Goal: Understand process/instructions: Learn how to perform a task or action

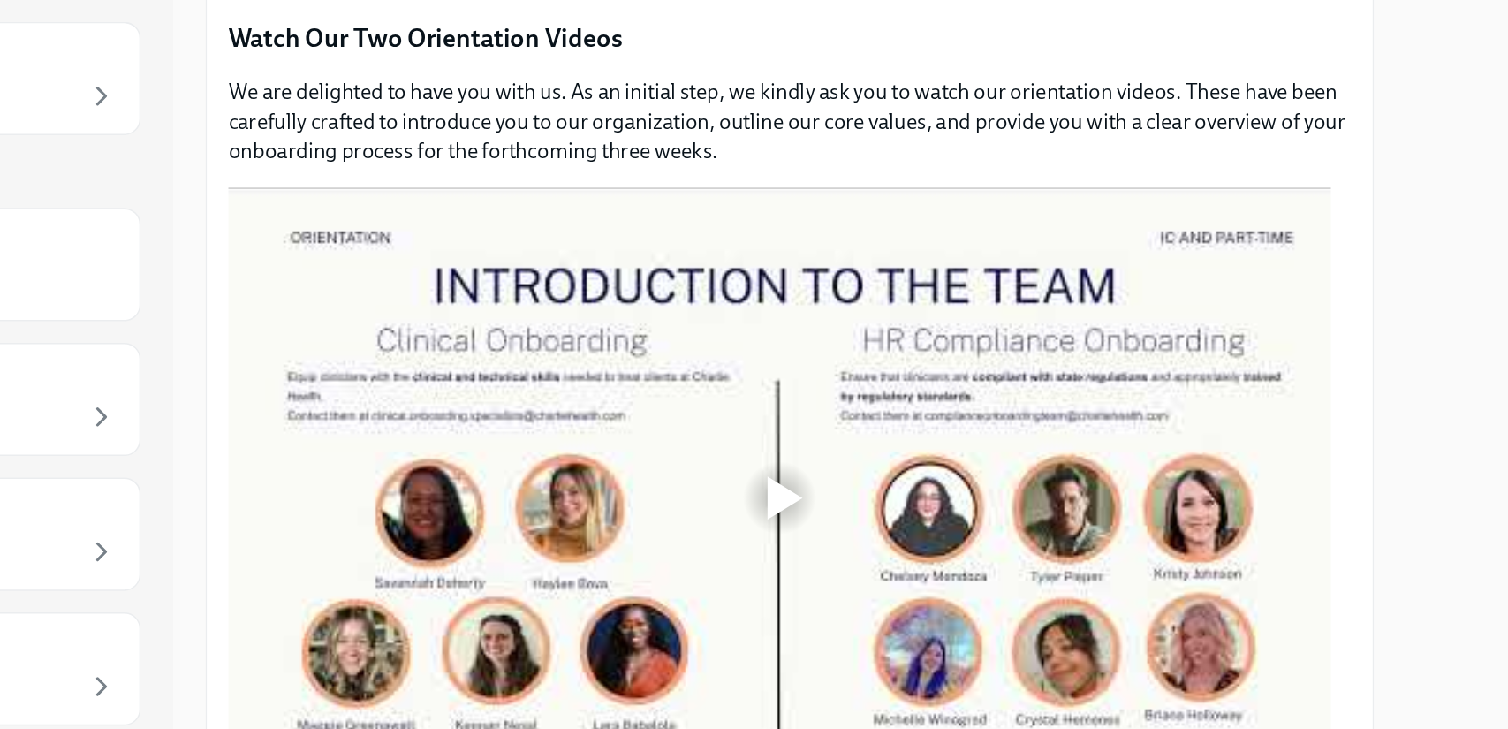
scroll to position [846, 0]
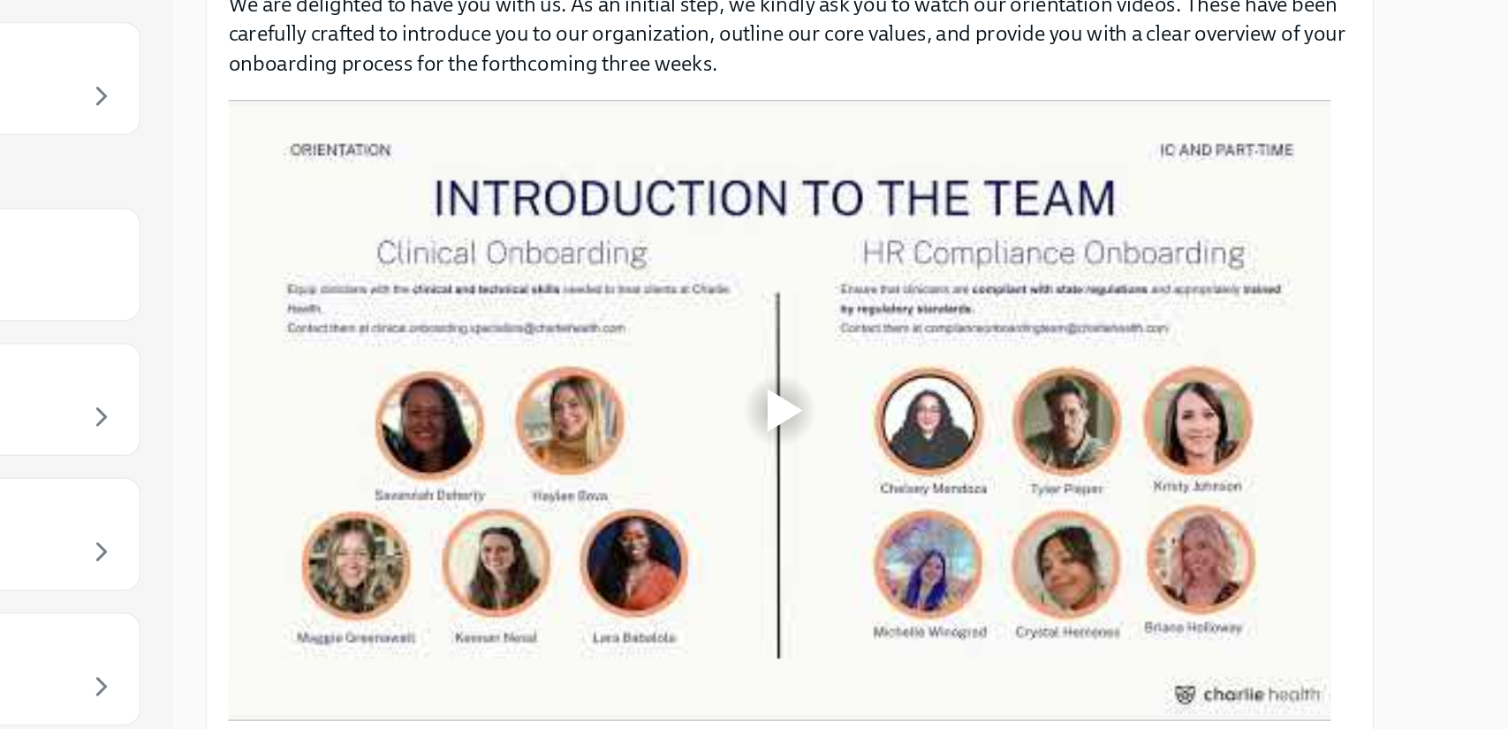
click at [767, 427] on div at bounding box center [768, 438] width 23 height 28
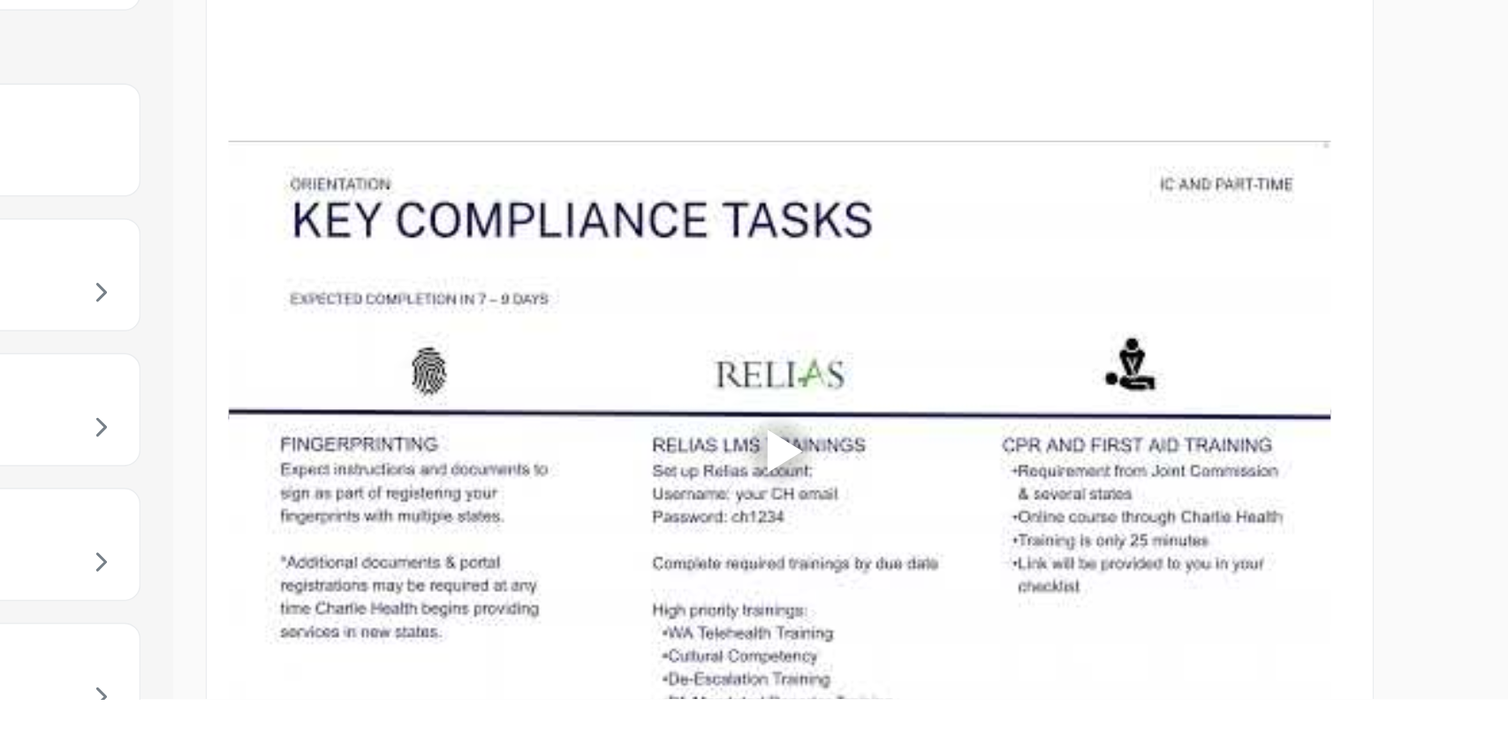
scroll to position [1331, 0]
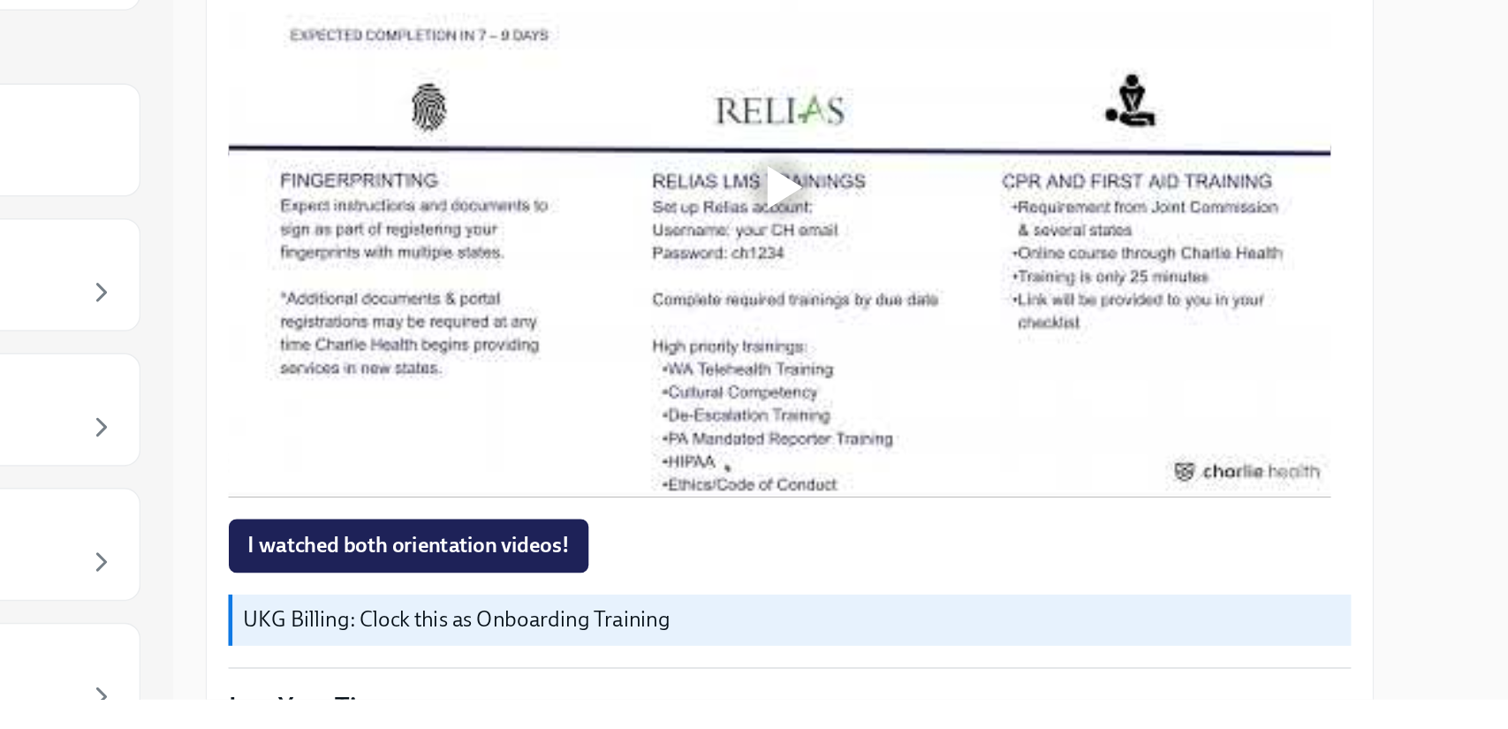
click at [767, 367] on div at bounding box center [768, 373] width 23 height 28
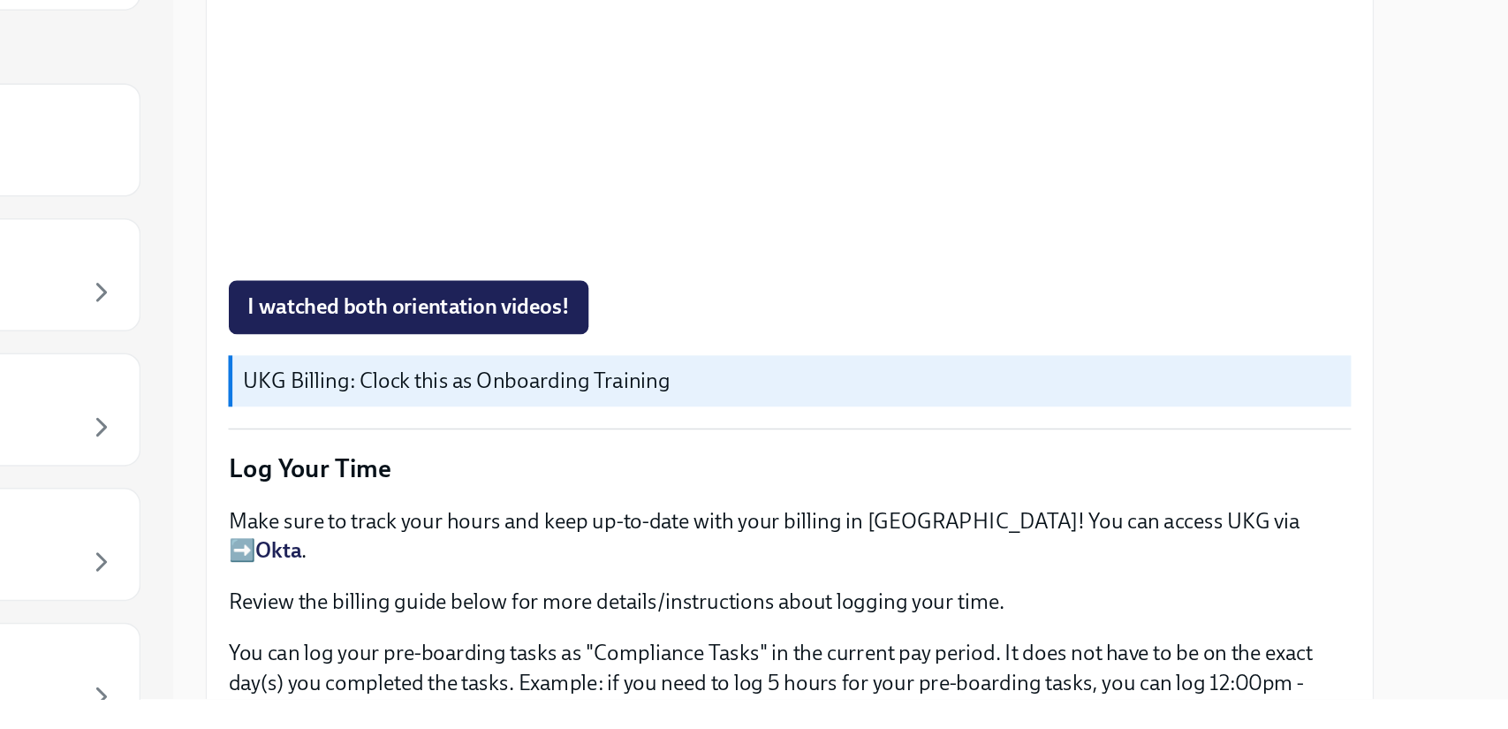
scroll to position [1505, 0]
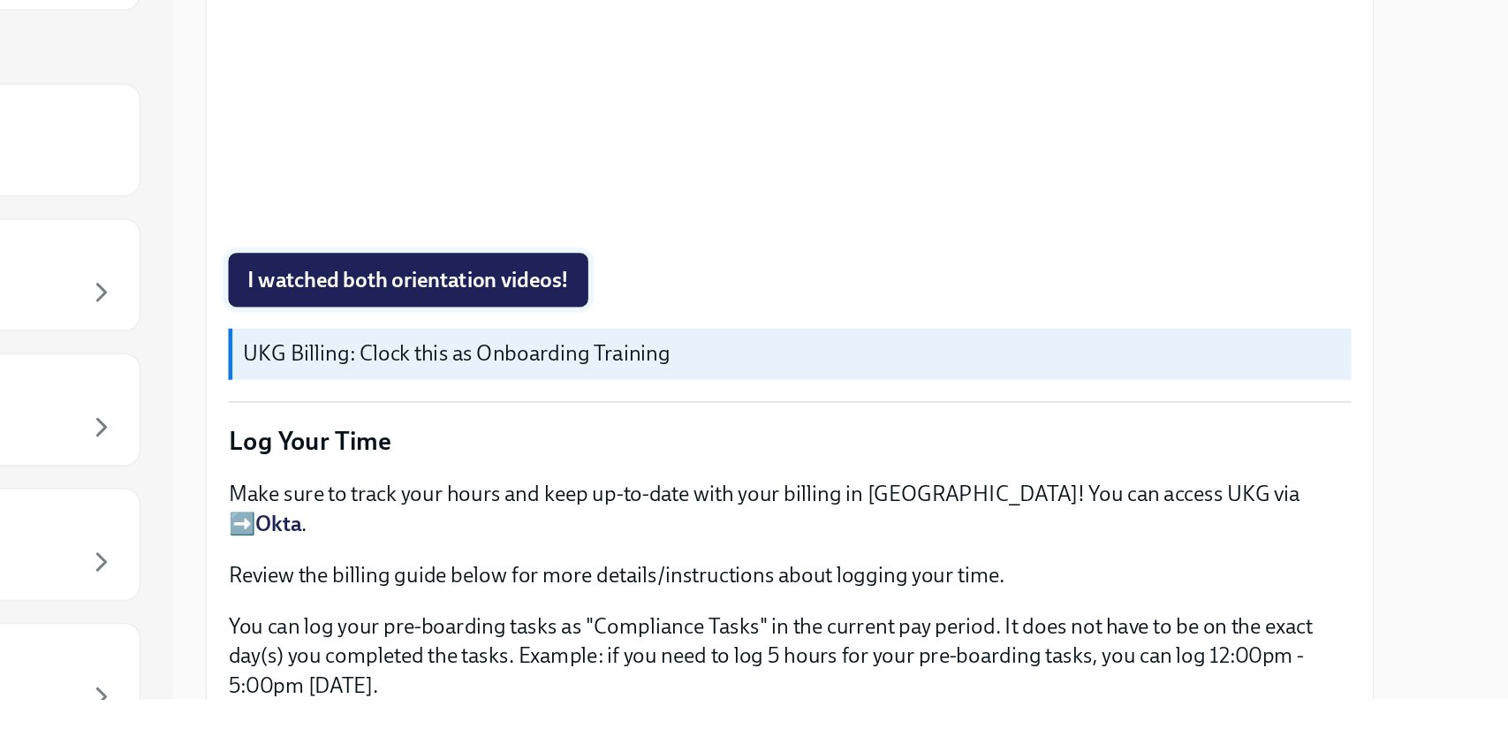
click at [547, 428] on span "I watched both orientation videos!" at bounding box center [521, 435] width 211 height 18
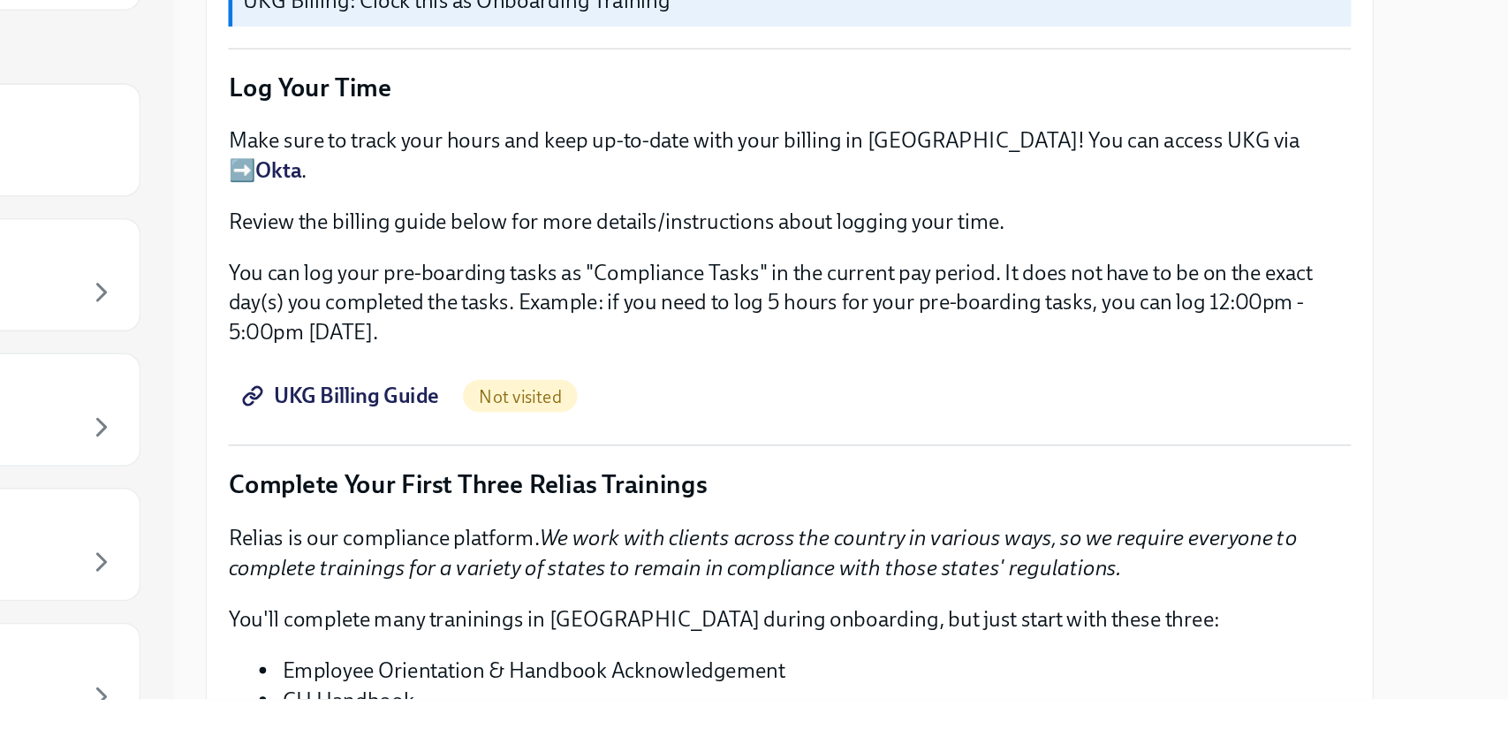
scroll to position [1795, 0]
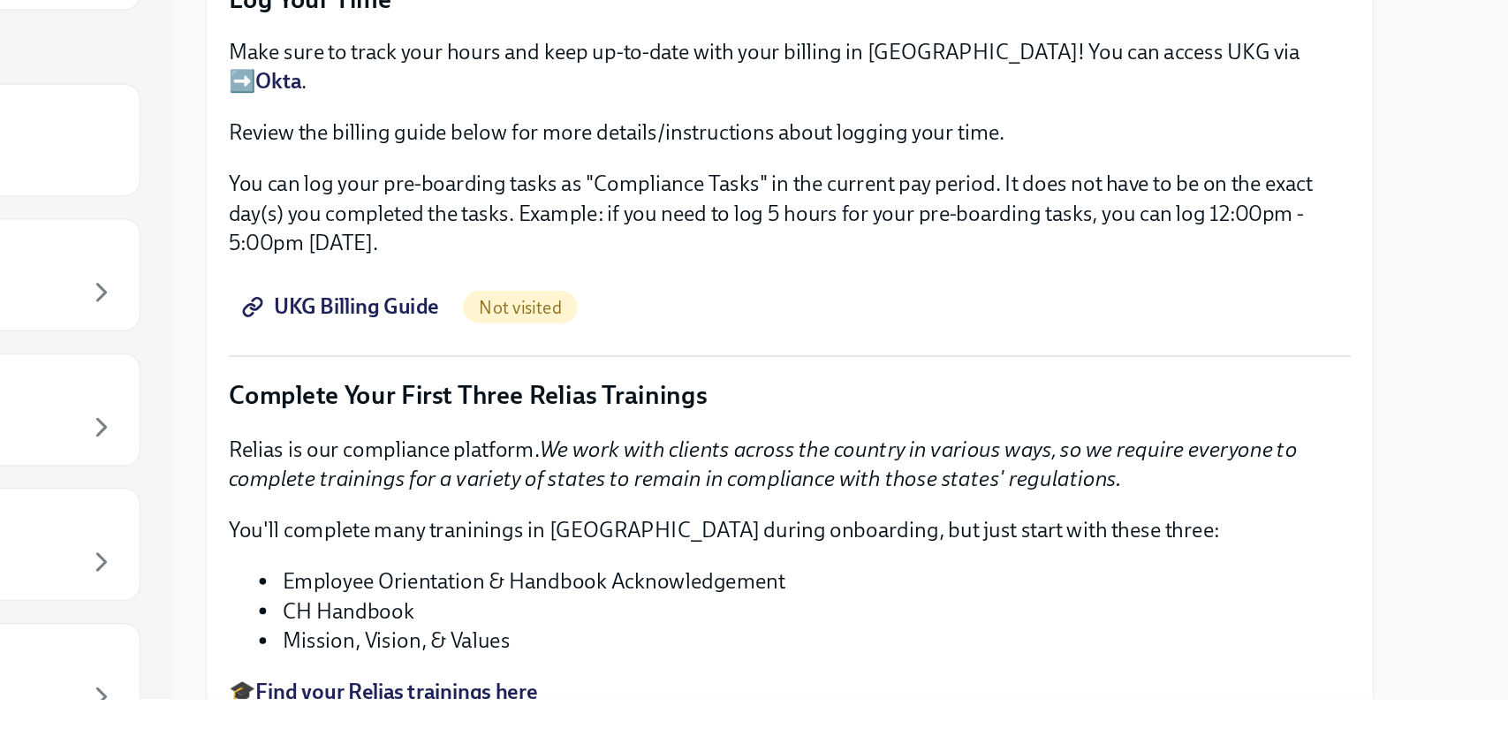
click at [512, 443] on span "UKG Billing Guide" at bounding box center [478, 452] width 125 height 18
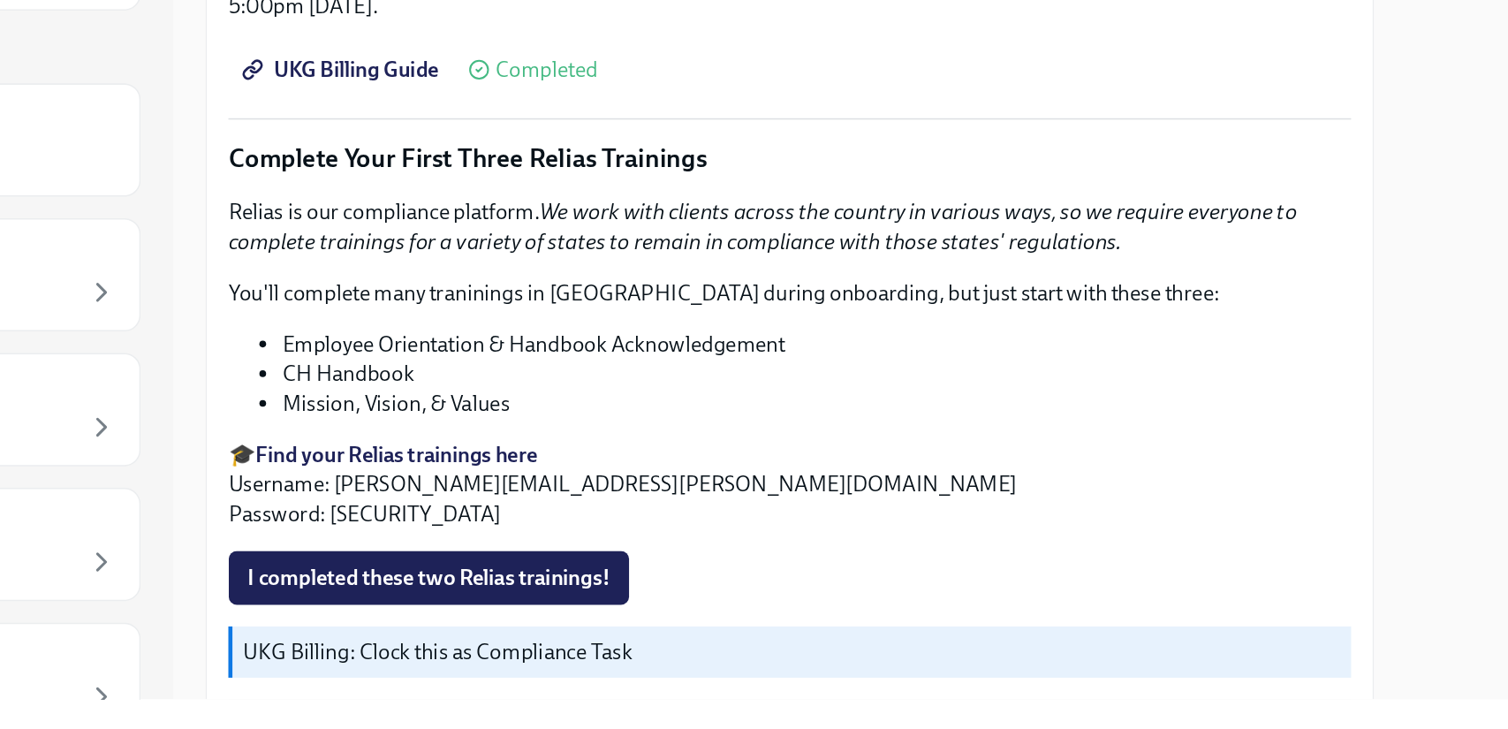
scroll to position [1968, 0]
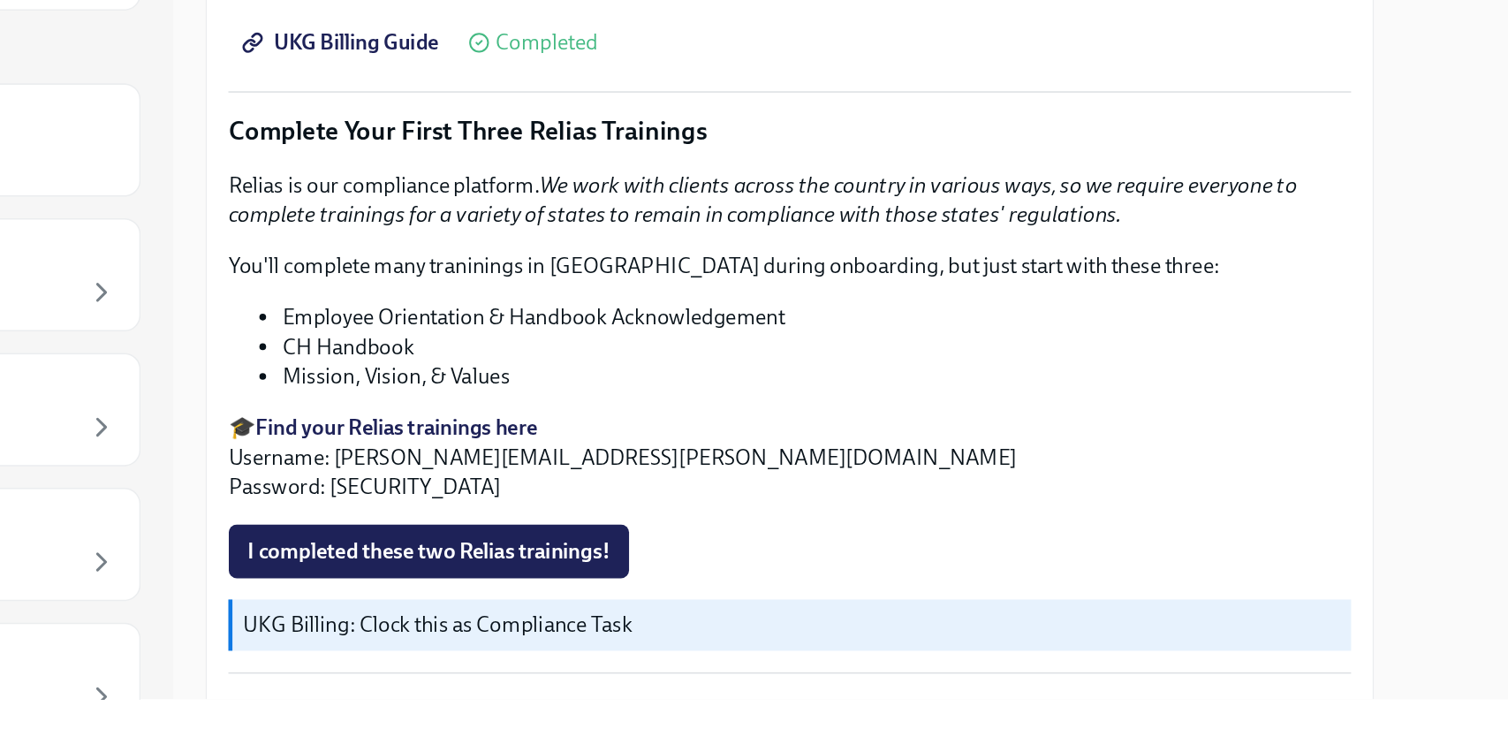
click at [524, 523] on strong "Find your Relias trainings here" at bounding box center [513, 531] width 185 height 17
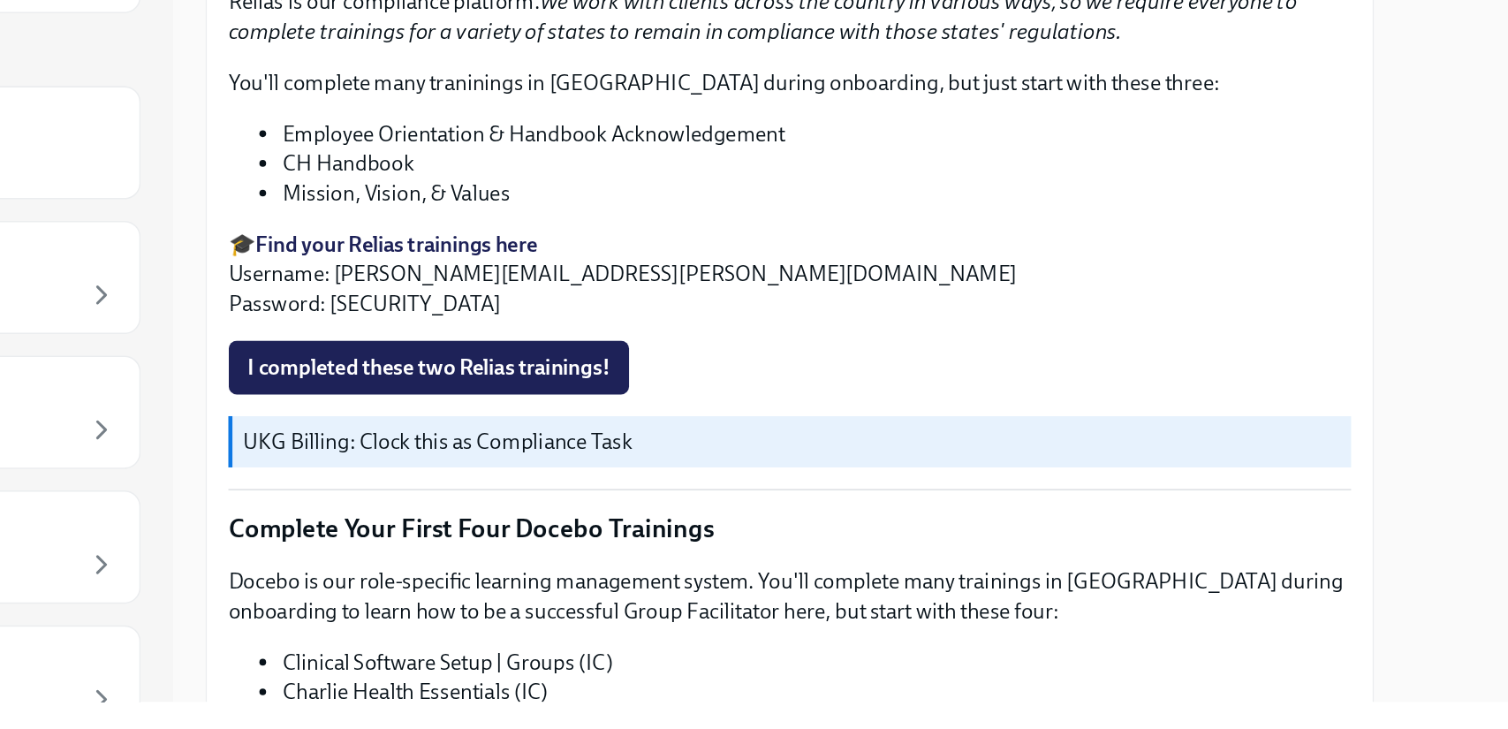
scroll to position [2050, 0]
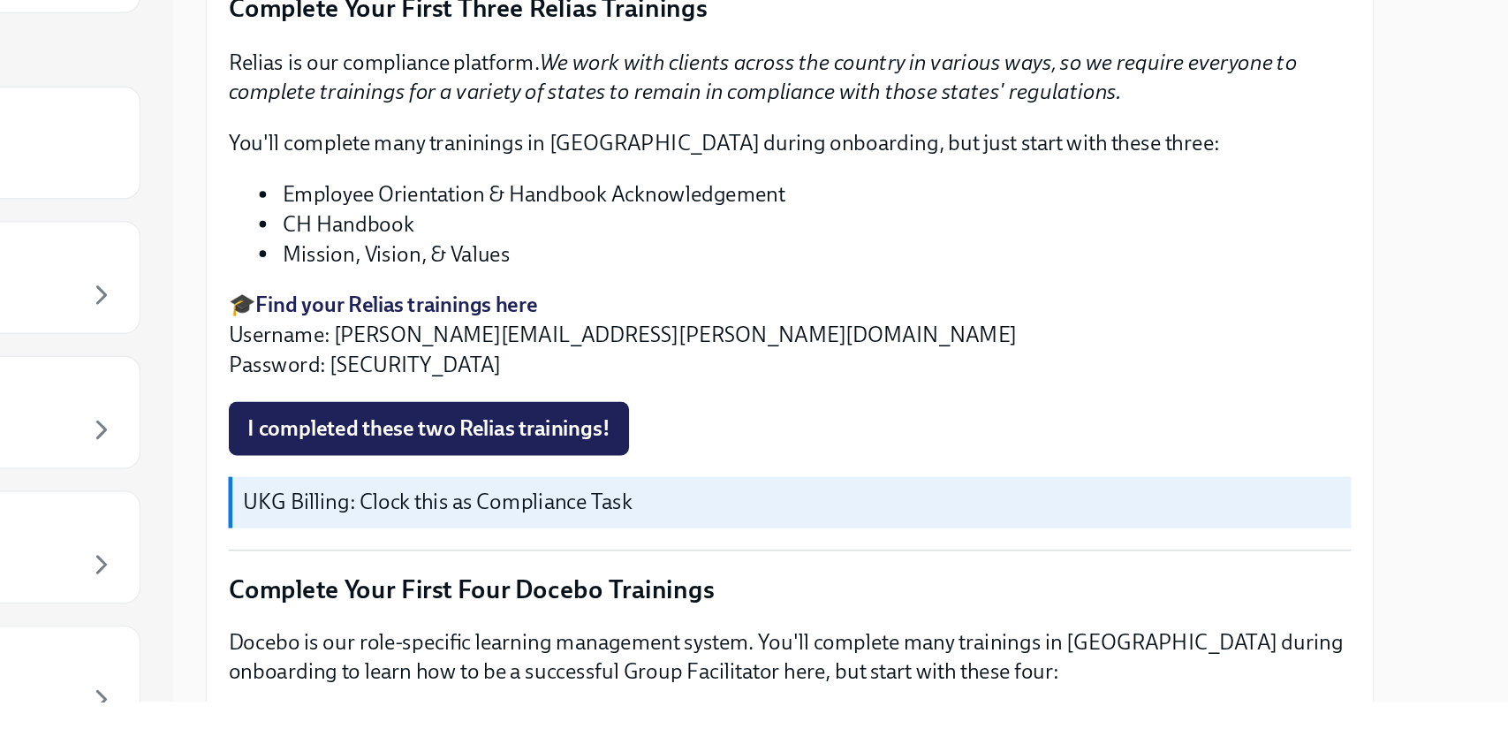
drag, startPoint x: 580, startPoint y: 499, endPoint x: 940, endPoint y: 367, distance: 382.8
click at [561, 442] on strong "Find your Relias trainings here" at bounding box center [513, 450] width 185 height 17
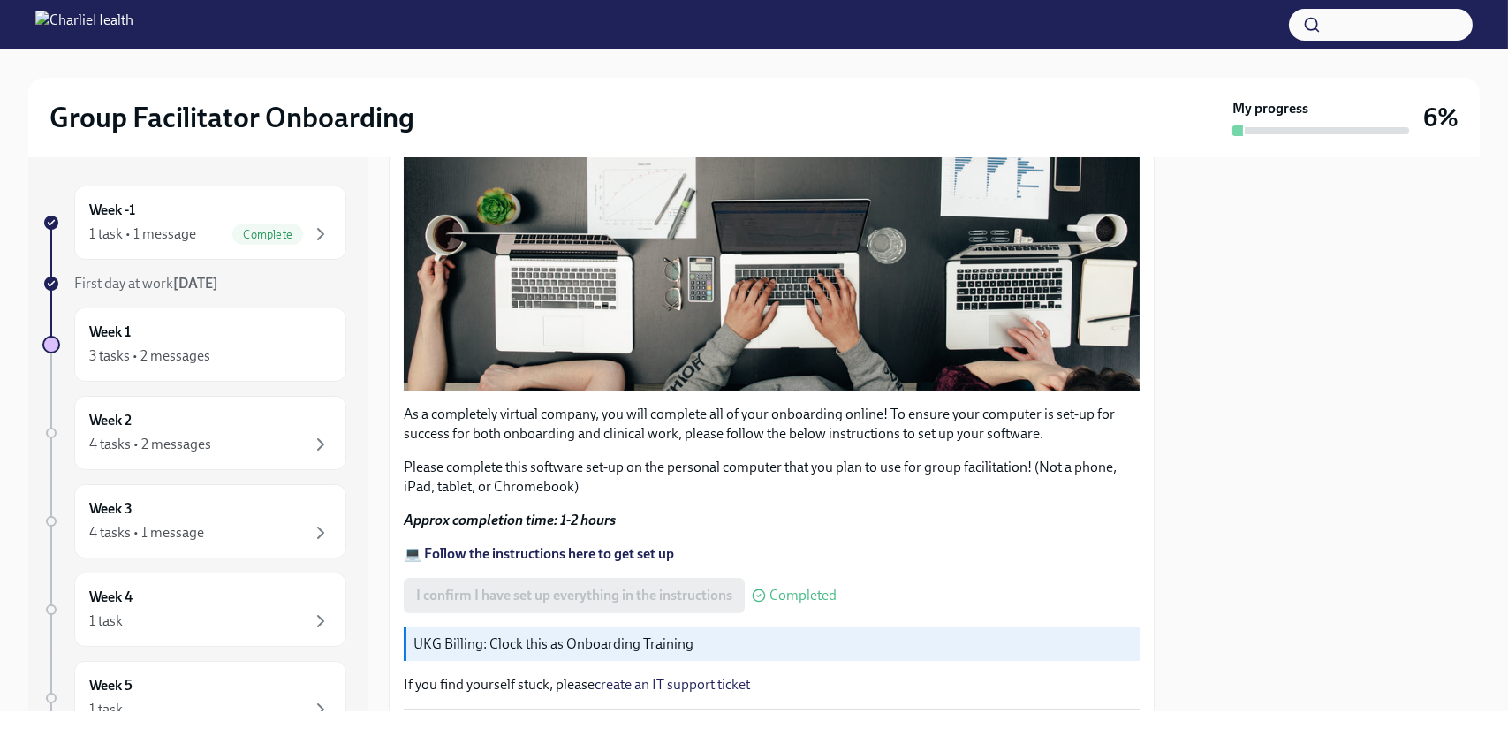
scroll to position [530, 0]
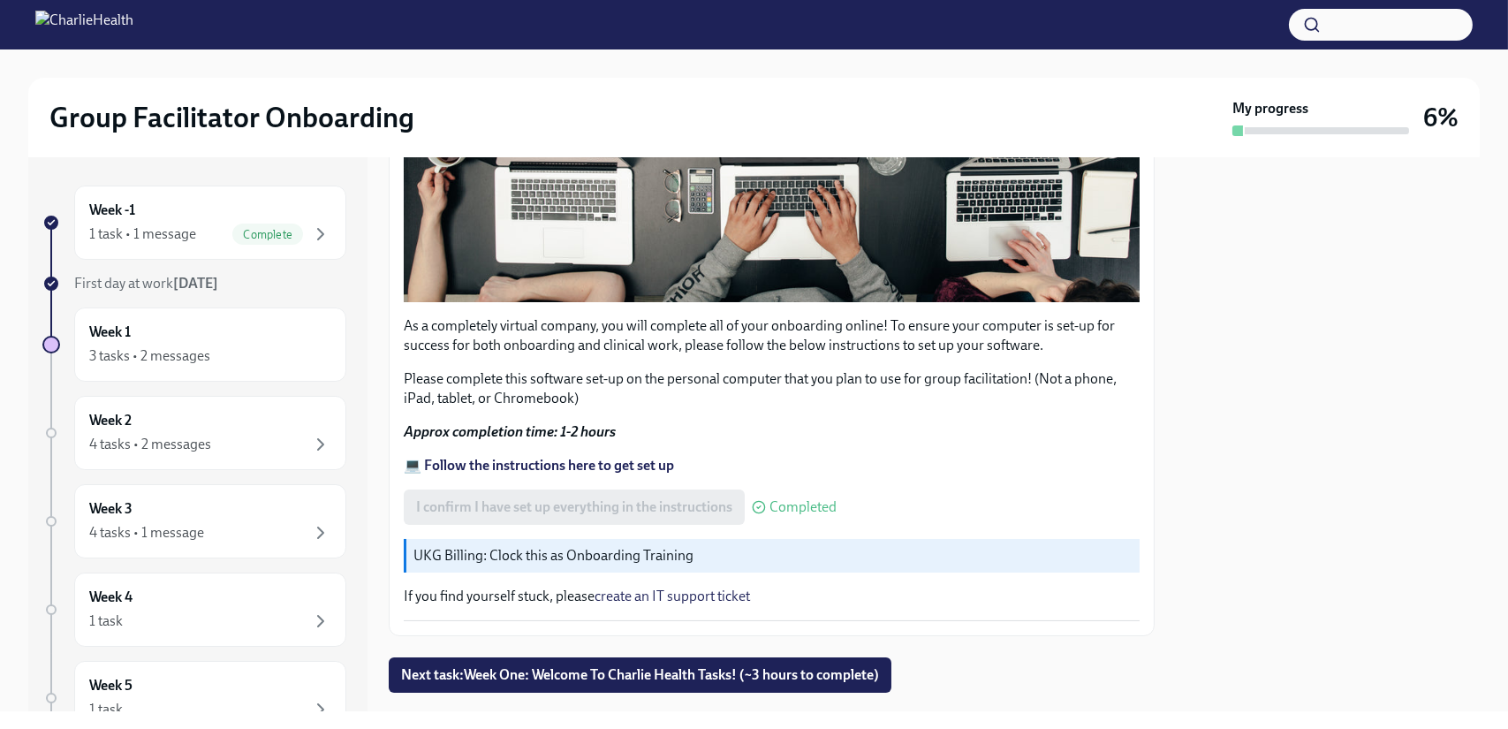
click at [480, 457] on strong "💻 Follow the instructions here to get set up" at bounding box center [539, 465] width 270 height 17
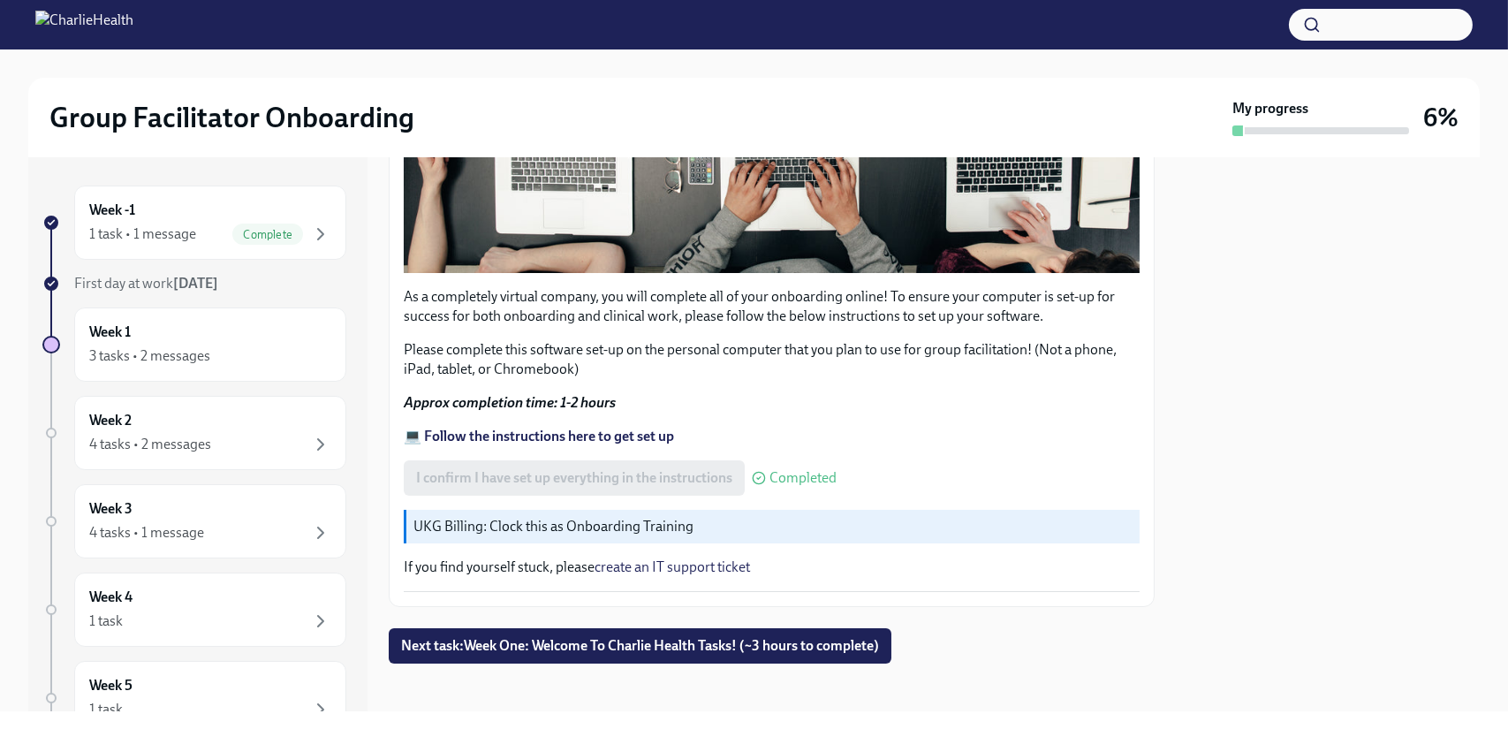
click at [518, 517] on p "UKG Billing: Clock this as Onboarding Training" at bounding box center [772, 526] width 719 height 19
click at [509, 563] on p "If you find yourself stuck, please create an IT support ticket" at bounding box center [772, 566] width 736 height 19
click at [517, 637] on span "Next task : Week One: Welcome To Charlie Health Tasks! (~3 hours to complete)" at bounding box center [640, 646] width 478 height 18
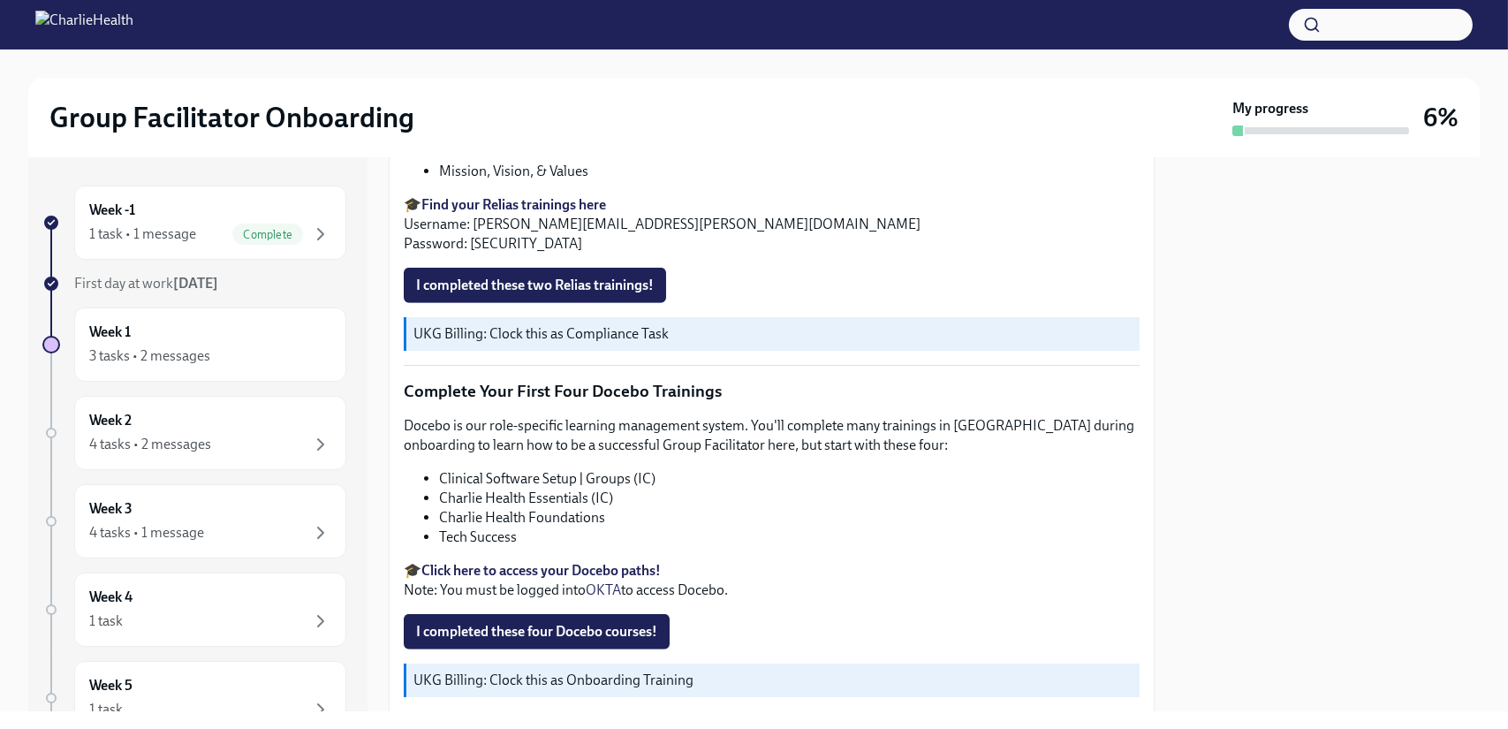
scroll to position [2397, 0]
